Goal: Check status: Verify the current state of an ongoing process or item

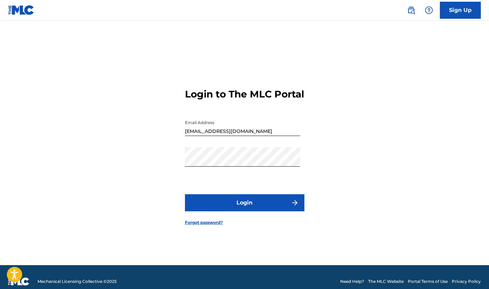
click at [247, 209] on button "Login" at bounding box center [244, 202] width 119 height 17
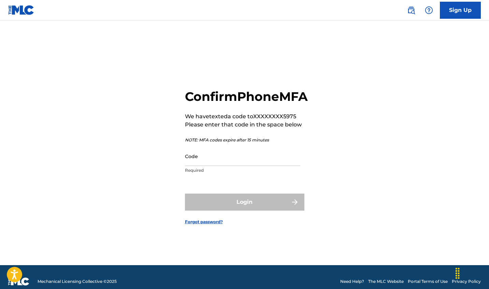
click at [206, 166] on input "Code" at bounding box center [242, 156] width 115 height 19
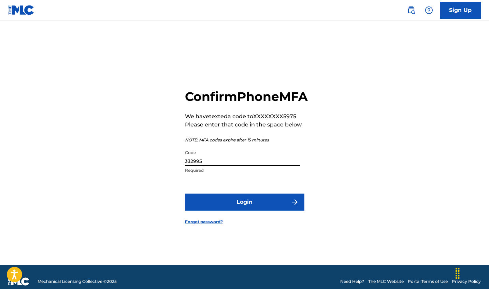
type input "332995"
click at [229, 211] on button "Login" at bounding box center [244, 202] width 119 height 17
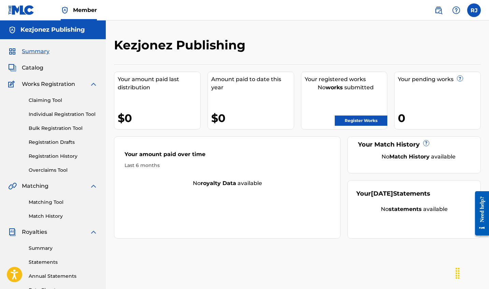
click at [53, 155] on link "Registration History" at bounding box center [63, 156] width 69 height 7
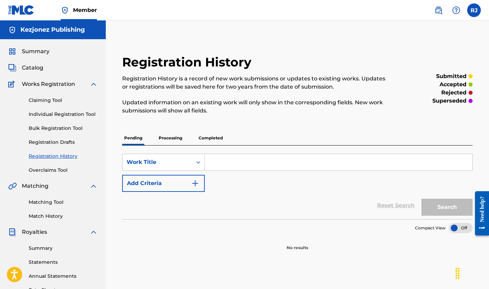
click at [175, 137] on p "Processing" at bounding box center [171, 138] width 28 height 14
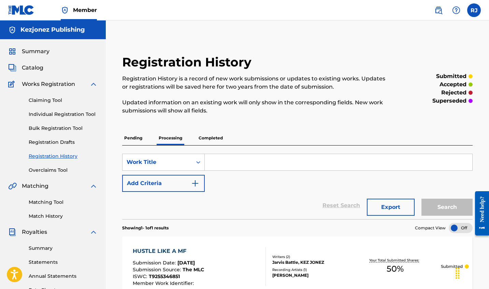
scroll to position [0, 0]
